Goal: Find specific page/section

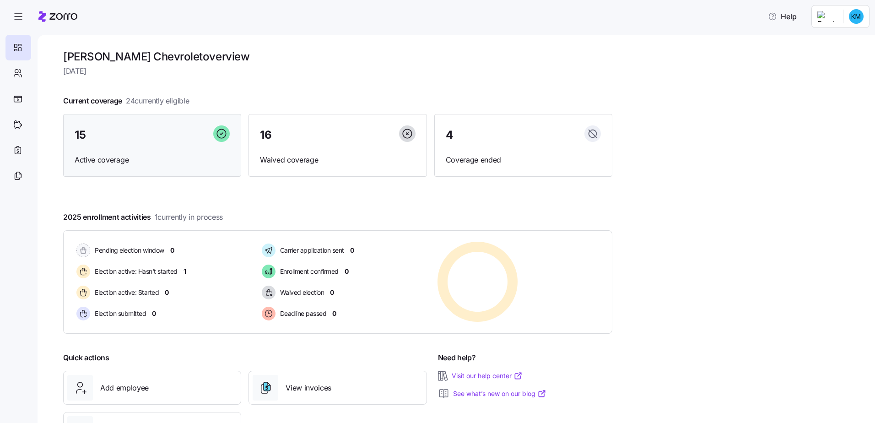
click at [118, 137] on div "15" at bounding box center [152, 135] width 155 height 20
